Goal: Information Seeking & Learning: Learn about a topic

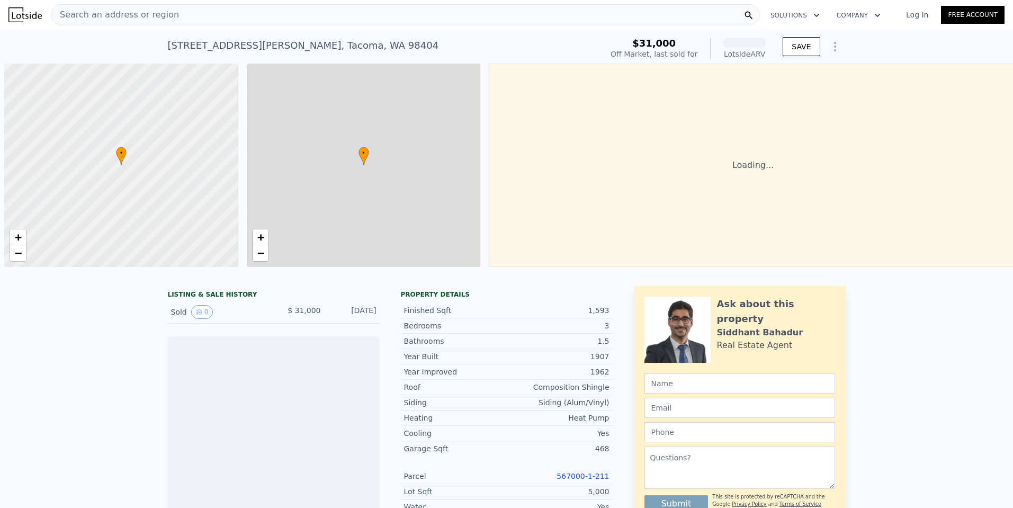
scroll to position [0, 4]
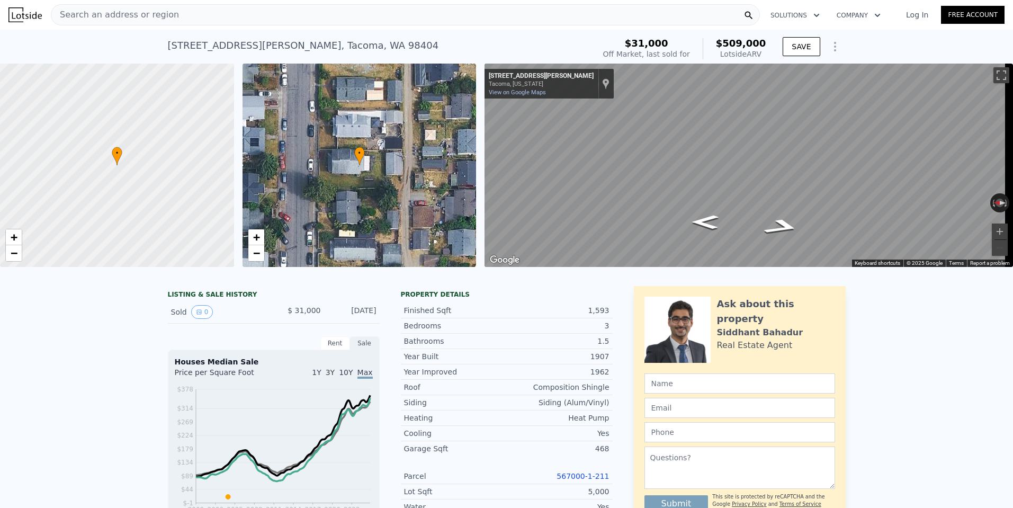
click at [130, 9] on span "Search an address or region" at bounding box center [115, 14] width 128 height 13
click at [922, 44] on div "[STREET_ADDRESS][PERSON_NAME] Sold [DATE] for $31k (~ARV $509k ) $31,000 Off Ma…" at bounding box center [506, 47] width 1013 height 34
click at [177, 14] on div "Search an address or region" at bounding box center [405, 14] width 709 height 21
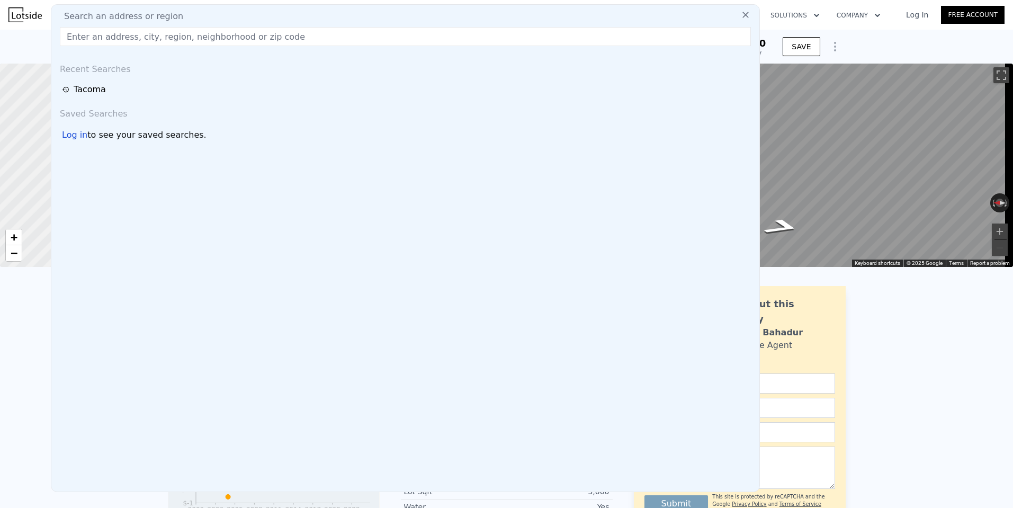
click at [736, 20] on button at bounding box center [745, 14] width 19 height 21
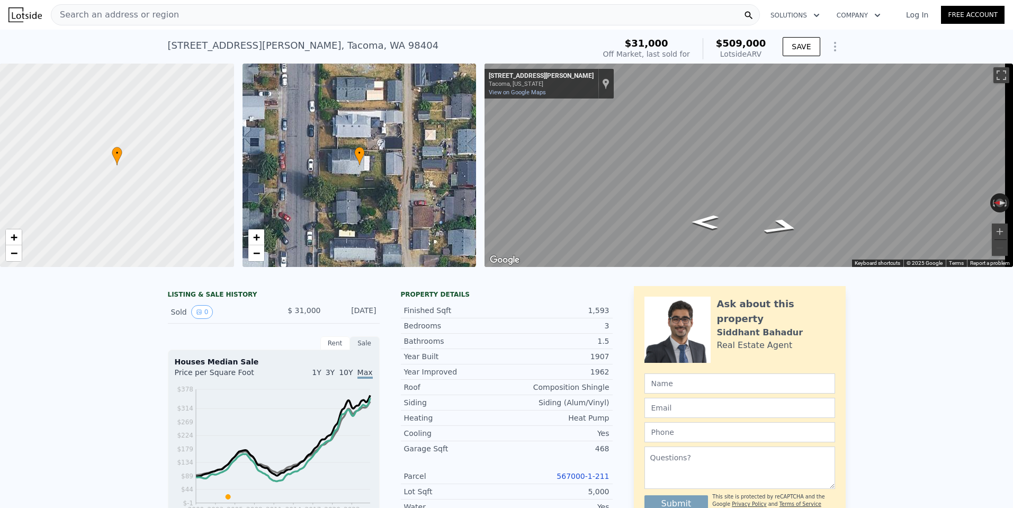
click at [119, 15] on span "Search an address or region" at bounding box center [115, 14] width 128 height 13
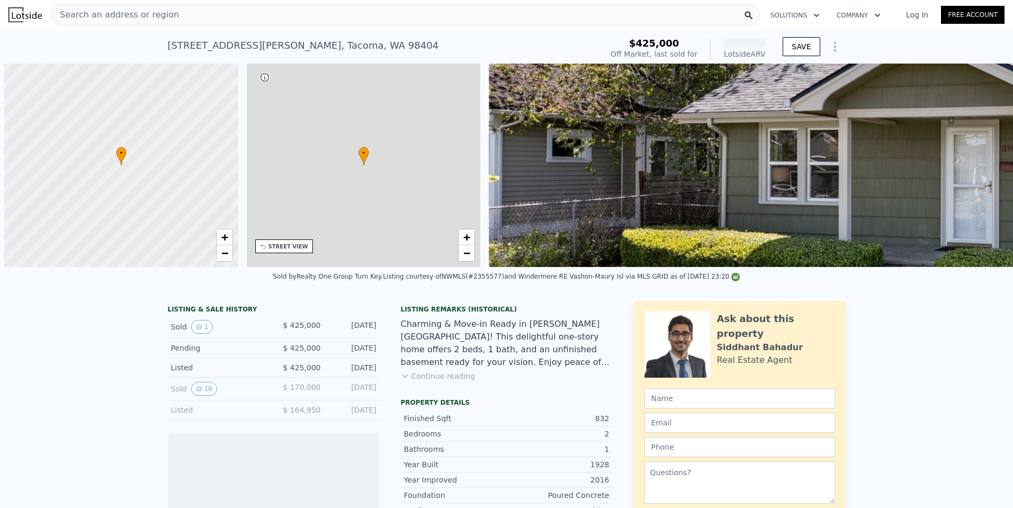
scroll to position [0, 4]
